Goal: Task Accomplishment & Management: Complete application form

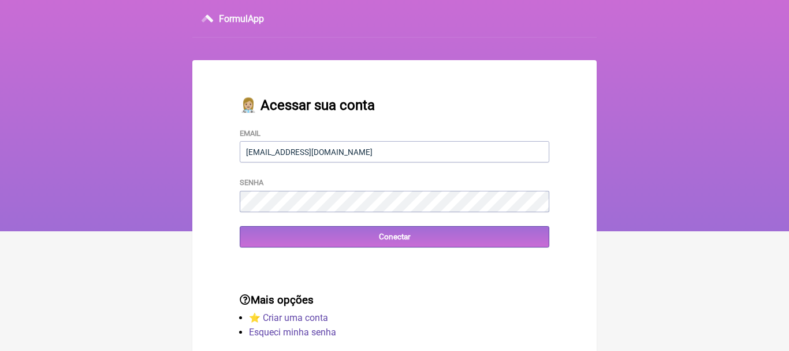
type input "[EMAIL_ADDRESS][DOMAIN_NAME]"
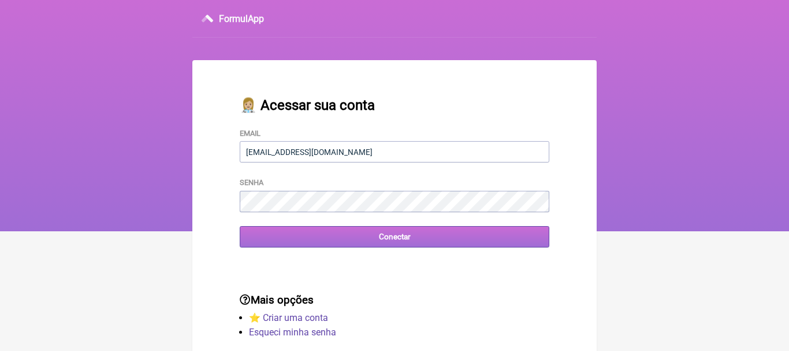
click at [388, 238] on input "Conectar" at bounding box center [395, 236] width 310 height 21
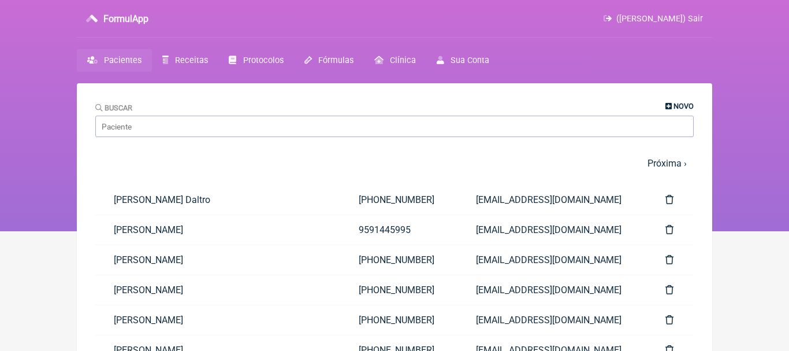
click at [675, 107] on span "Novo" at bounding box center [684, 106] width 20 height 9
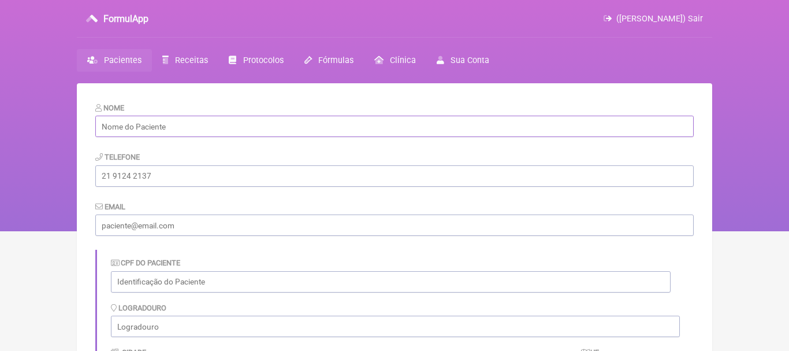
click at [221, 124] on input "text" at bounding box center [394, 126] width 599 height 21
paste input "[PERSON_NAME]"
type input "[PERSON_NAME]"
click at [188, 176] on input "tel" at bounding box center [394, 175] width 599 height 21
click at [171, 222] on input "email" at bounding box center [394, 224] width 599 height 21
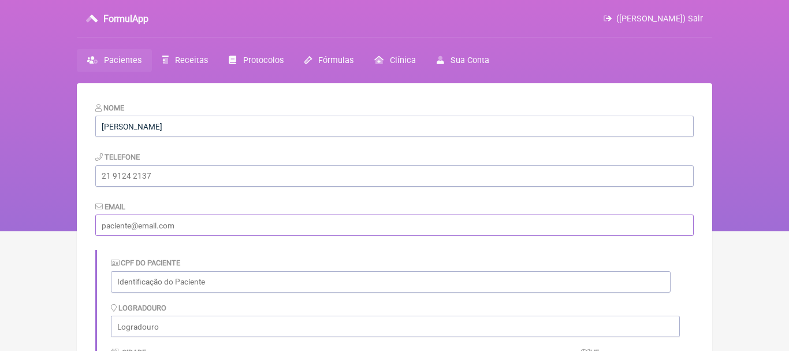
paste input "[EMAIL_ADDRESS][DOMAIN_NAME]"
type input "[EMAIL_ADDRESS][DOMAIN_NAME]"
click at [166, 176] on input "tel" at bounding box center [394, 175] width 599 height 21
paste input "(21) 99089-1125"
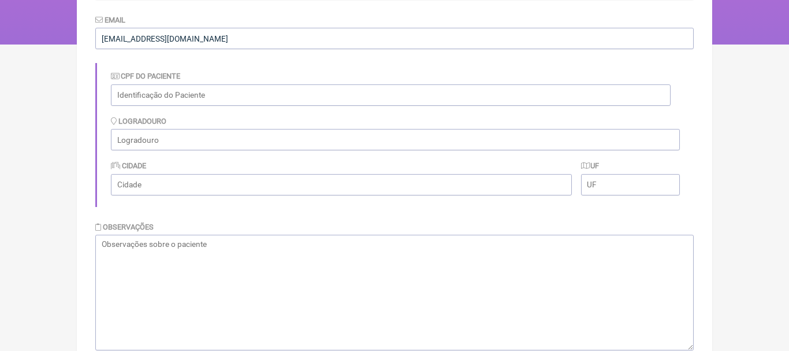
scroll to position [196, 0]
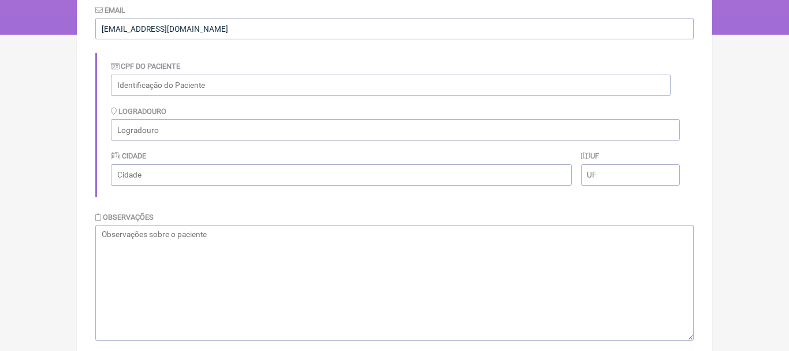
type input "(21) 99089-1125"
click at [404, 263] on textarea at bounding box center [394, 283] width 599 height 116
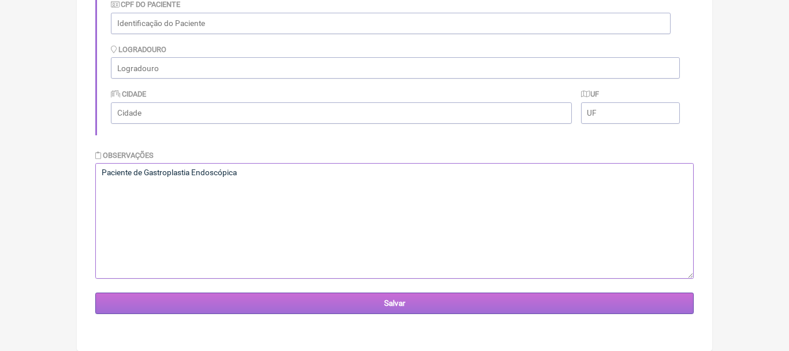
type textarea "Paciente de Gastroplastia Endoscópica"
click at [399, 303] on input "Salvar" at bounding box center [394, 302] width 599 height 21
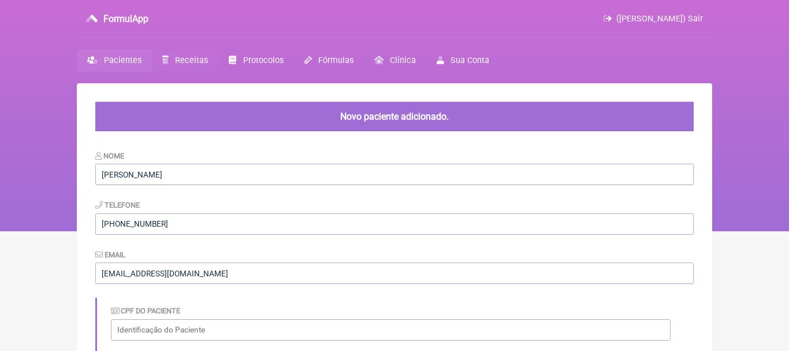
click at [192, 61] on span "Receitas" at bounding box center [191, 60] width 33 height 10
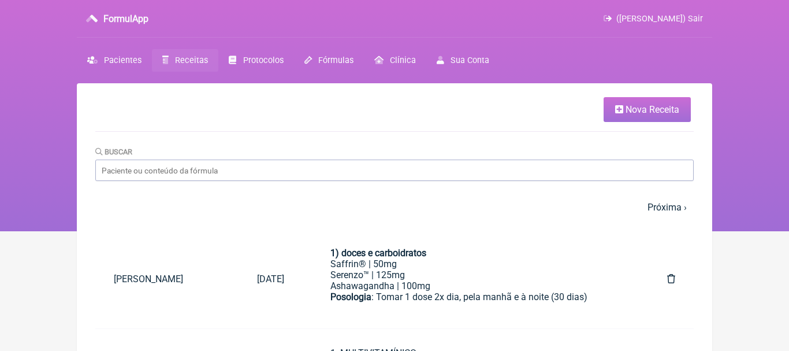
click at [638, 109] on span "Nova Receita" at bounding box center [653, 109] width 54 height 11
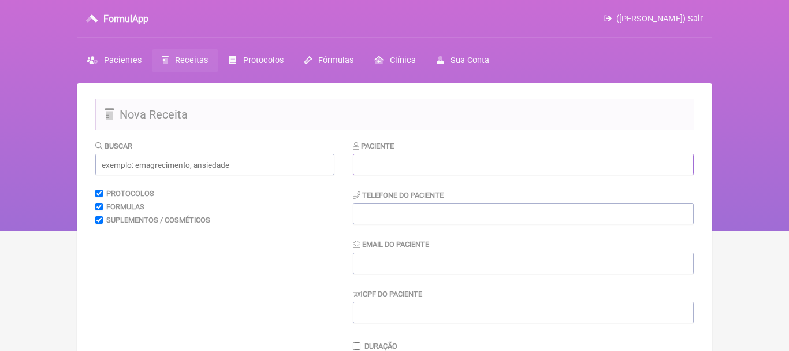
click at [442, 170] on input "text" at bounding box center [523, 164] width 341 height 21
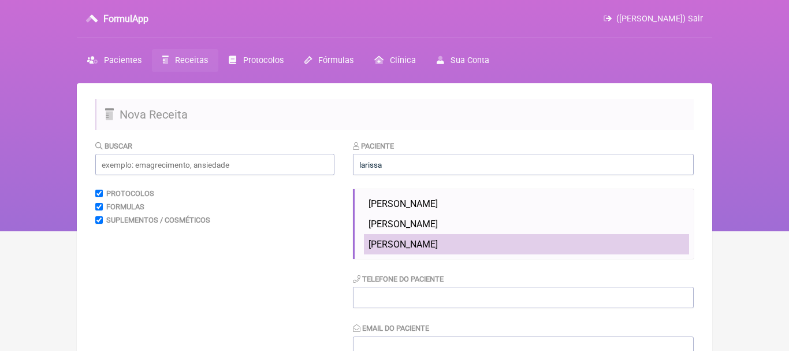
click at [398, 245] on span "[PERSON_NAME]" at bounding box center [403, 244] width 69 height 11
type input "[PERSON_NAME]"
type input "[PHONE_NUMBER]"
type input "[EMAIL_ADDRESS][DOMAIN_NAME]"
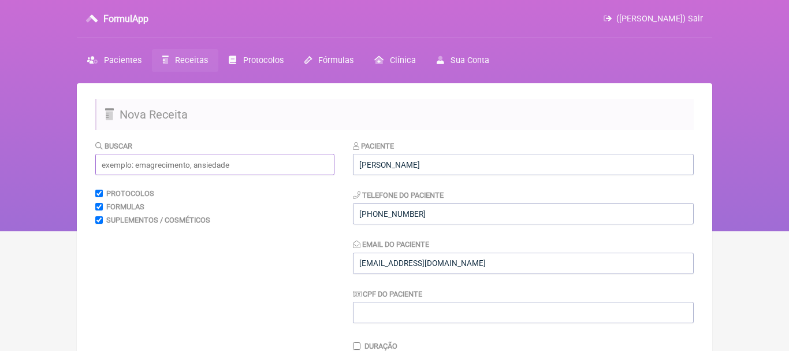
click at [284, 165] on input "text" at bounding box center [214, 164] width 239 height 21
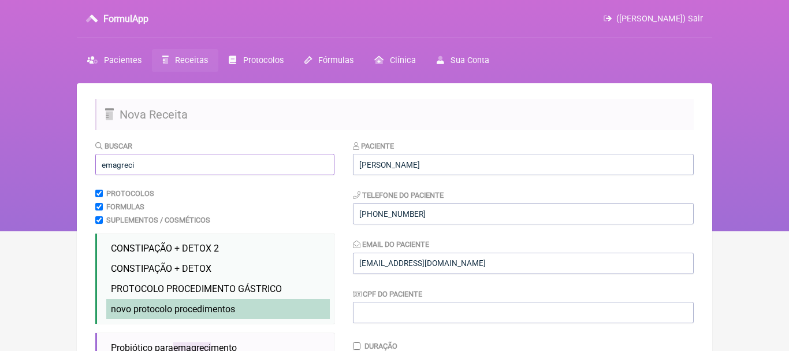
type input "emagreci"
click at [213, 306] on span "novo protocolo procedimentos" at bounding box center [173, 308] width 124 height 11
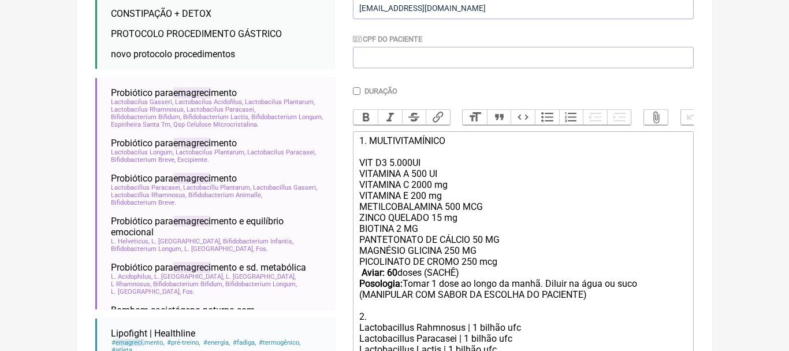
scroll to position [316, 0]
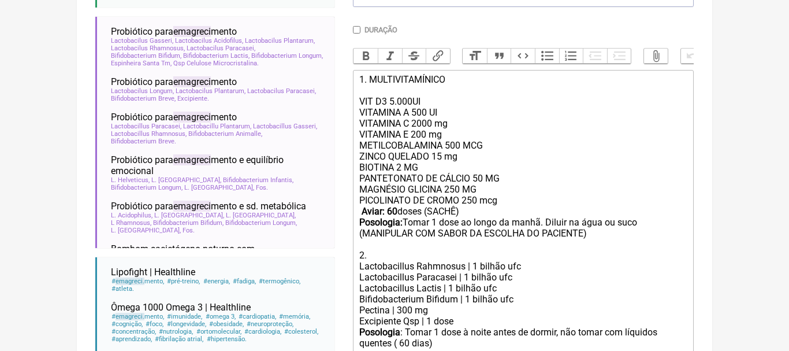
click at [394, 209] on strong "Aviar: 60" at bounding box center [380, 211] width 36 height 11
click at [586, 226] on div "PANTETONATO DE CÁLCIO 50 MG MAGNÉSIO GLICINA 250 MG PICOLINATO DE CROMO 250 mcg…" at bounding box center [523, 217] width 328 height 88
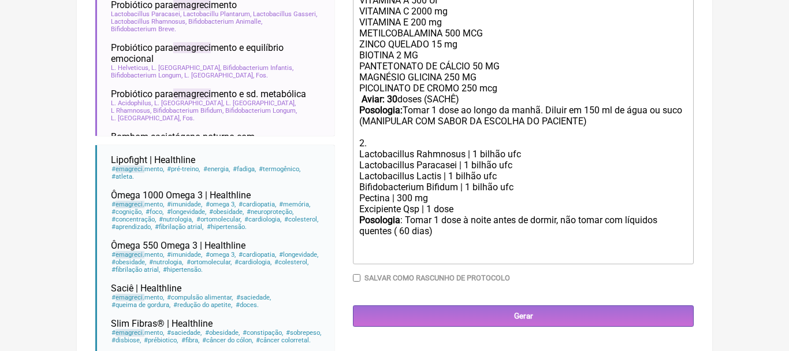
scroll to position [430, 0]
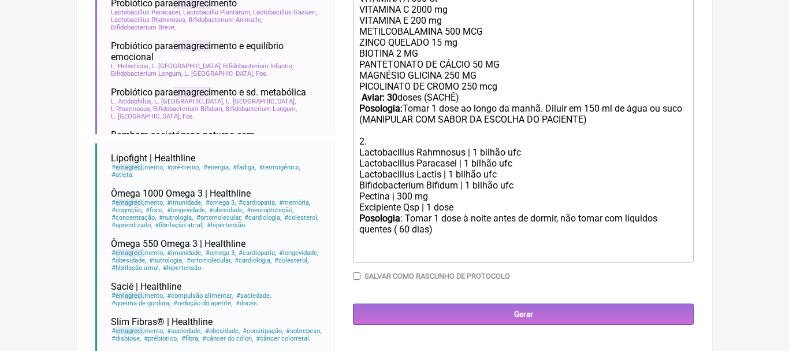
click at [406, 229] on div "Posologia : Tomar 1 dose à noite antes de dormir, não tomar com líquidos quente…" at bounding box center [523, 235] width 328 height 45
type trix-editor "<div>1. MULTIVITAMÍNICO<br><br>VIT D3 5.000UI<br>VITAMINA A 500 UI<br>&nbsp;VIT…"
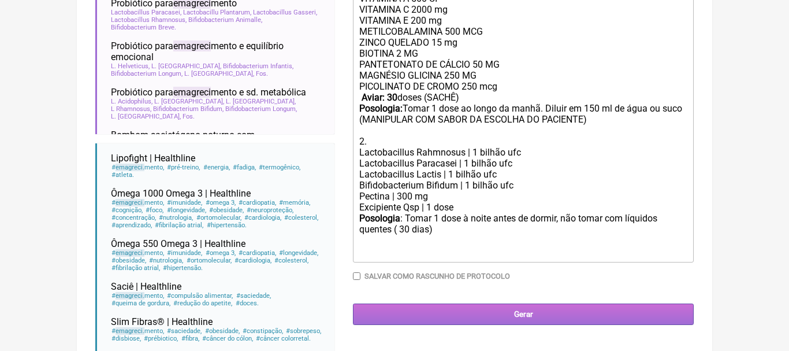
click at [523, 315] on input "Gerar" at bounding box center [523, 313] width 341 height 21
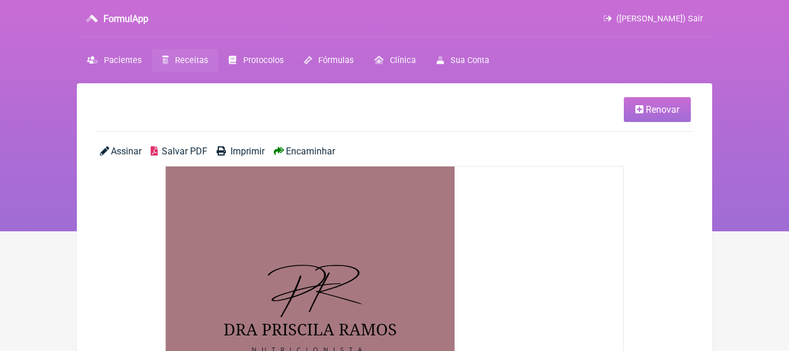
click at [328, 154] on span "Encaminhar" at bounding box center [310, 151] width 49 height 11
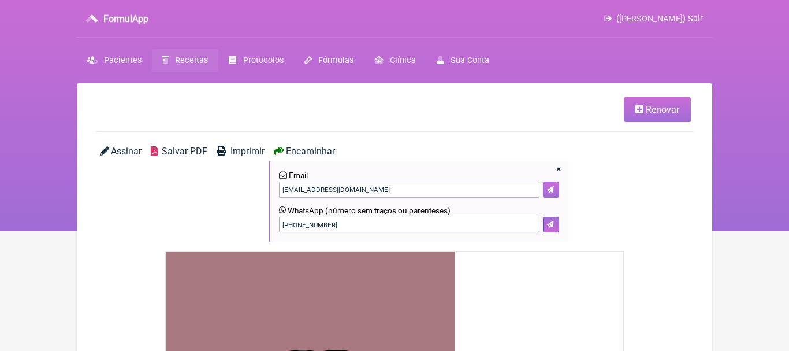
click at [551, 191] on icon at bounding box center [550, 189] width 7 height 7
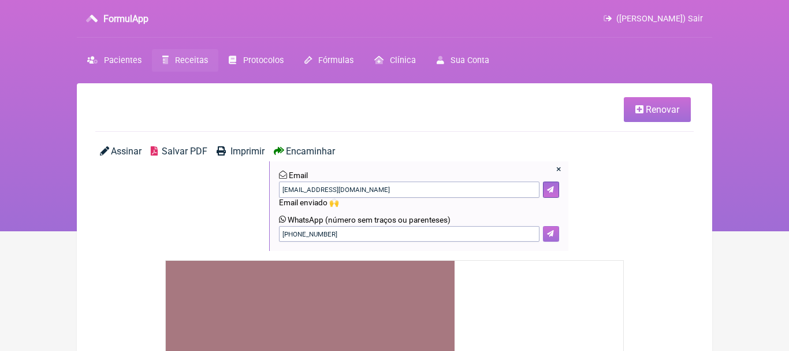
click at [549, 235] on icon at bounding box center [550, 233] width 7 height 7
